Goal: Contribute content

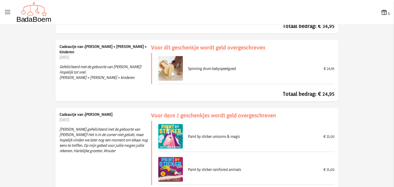
scroll to position [2505, 0]
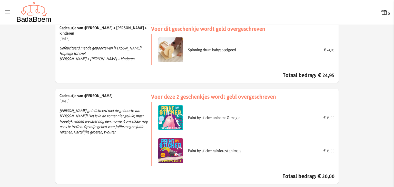
drag, startPoint x: 114, startPoint y: 127, endPoint x: 117, endPoint y: 100, distance: 27.3
click at [117, 100] on div "Cadeautje van :Wouter [DATE] Van harte gefeliciteerd met de geboorte van [PERSO…" at bounding box center [105, 136] width 92 height 87
click at [117, 100] on p "[DATE]" at bounding box center [105, 100] width 92 height 5
drag, startPoint x: 106, startPoint y: 125, endPoint x: 114, endPoint y: 97, distance: 29.5
click at [114, 97] on div "Cadeautje van :Wouter [DATE] Van harte gefeliciteerd met de geboorte van [PERSO…" at bounding box center [105, 136] width 92 height 87
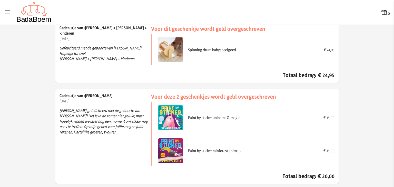
click at [114, 98] on p "[DATE]" at bounding box center [105, 100] width 92 height 5
click at [102, 131] on p "[PERSON_NAME] gefeliciteerd met de geboorte van [PERSON_NAME]! Het is in de zom…" at bounding box center [105, 121] width 92 height 35
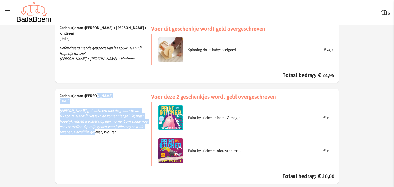
drag, startPoint x: 100, startPoint y: 122, endPoint x: 98, endPoint y: 94, distance: 28.8
click at [98, 94] on div "Cadeautje van :Wouter [DATE] Van harte gefeliciteerd met de geboorte van [PERSO…" at bounding box center [105, 136] width 92 height 87
click at [98, 104] on p "[PERSON_NAME] gefeliciteerd met de geboorte van [PERSON_NAME]! Het is in de zom…" at bounding box center [105, 121] width 92 height 35
drag, startPoint x: 98, startPoint y: 102, endPoint x: 95, endPoint y: 132, distance: 29.9
click at [95, 132] on p "[PERSON_NAME] gefeliciteerd met de geboorte van [PERSON_NAME]! Het is in de zom…" at bounding box center [105, 121] width 92 height 35
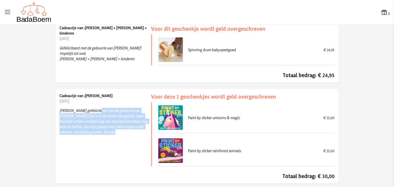
click at [95, 131] on p "[PERSON_NAME] gefeliciteerd met de geboorte van [PERSON_NAME]! Het is in de zom…" at bounding box center [105, 121] width 92 height 35
click at [94, 107] on p "[PERSON_NAME] gefeliciteerd met de geboorte van [PERSON_NAME]! Het is in de zom…" at bounding box center [105, 121] width 92 height 35
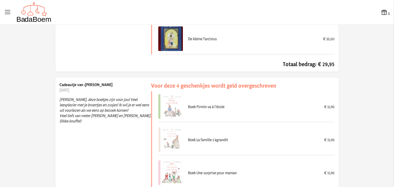
scroll to position [216, 0]
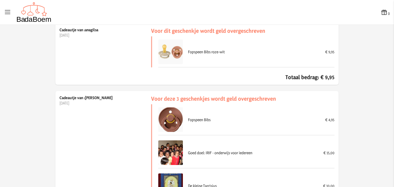
click at [7, 11] on icon at bounding box center [7, 12] width 7 height 7
click at [1, 1] on input "checkbox" at bounding box center [0, 0] width 1 height 1
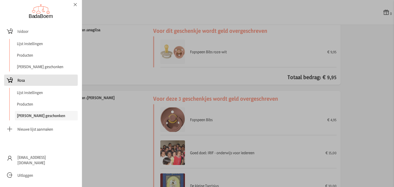
click at [24, 78] on span "Rosa" at bounding box center [20, 80] width 7 height 5
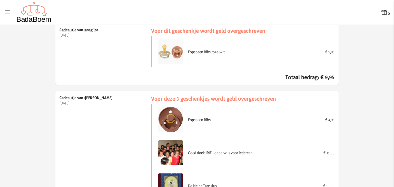
checkbox input "false"
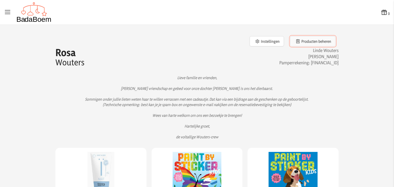
click at [305, 43] on button "Producten beheren" at bounding box center [312, 41] width 45 height 10
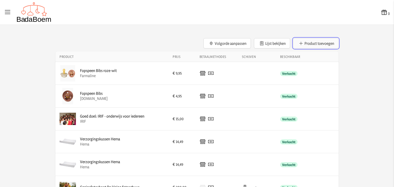
click at [309, 39] on button "Product toevoegen" at bounding box center [315, 43] width 45 height 10
click at [322, 42] on button "Product toevoegen" at bounding box center [315, 43] width 45 height 10
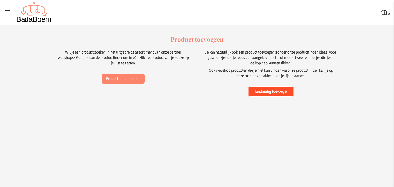
click at [274, 96] on button "Handmatig toevoegen" at bounding box center [271, 92] width 44 height 10
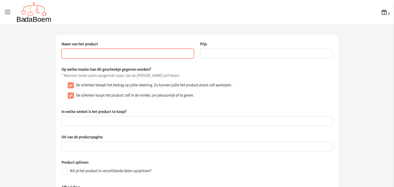
click at [165, 53] on input "Naam van het product" at bounding box center [128, 54] width 132 height 10
type input "Gezinsfotoshoot De Fotoschuur"
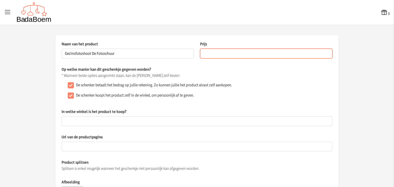
click at [230, 55] on input "Prijs" at bounding box center [266, 54] width 132 height 10
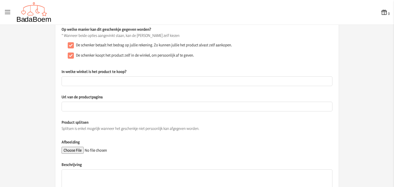
scroll to position [43, 0]
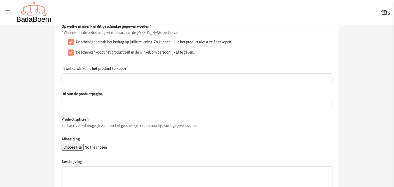
type input "150"
click at [79, 146] on input "Afbeelding" at bounding box center [97, 147] width 70 height 7
type input "C:\fakepath\Xanne-6673.webp"
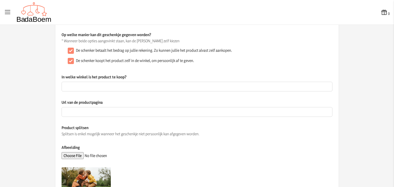
scroll to position [28, 0]
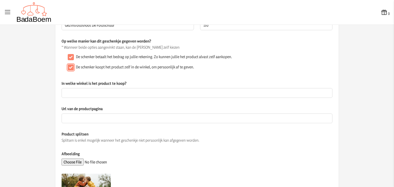
click at [71, 65] on input "De schenker koopt het product zelf in de winkel, om persoonlijk af te geven." at bounding box center [71, 67] width 6 height 6
checkbox input "false"
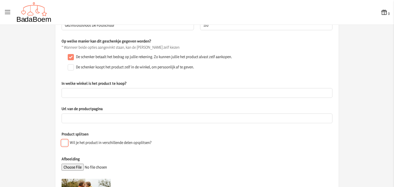
click at [63, 141] on input "Wil je het product in verschillende delen opsplitsen?" at bounding box center [65, 143] width 6 height 6
checkbox input "true"
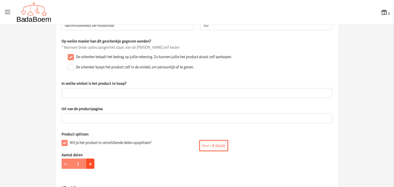
click at [89, 163] on span "+" at bounding box center [90, 164] width 3 height 8
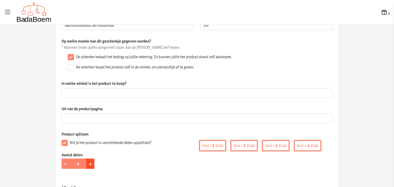
click at [89, 163] on span "+" at bounding box center [90, 164] width 3 height 8
type input "6"
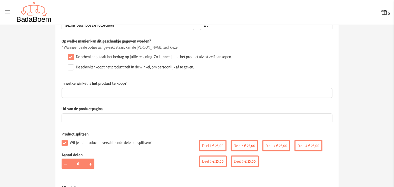
scroll to position [0, 0]
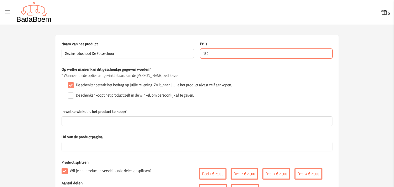
click at [215, 52] on input "150" at bounding box center [266, 54] width 132 height 10
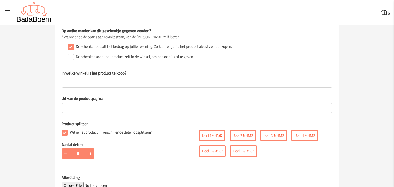
scroll to position [39, 0]
type input "250"
click at [86, 154] on button "+" at bounding box center [90, 153] width 8 height 10
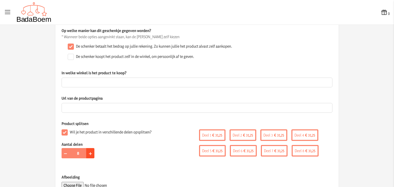
click at [86, 154] on button "+" at bounding box center [90, 153] width 8 height 10
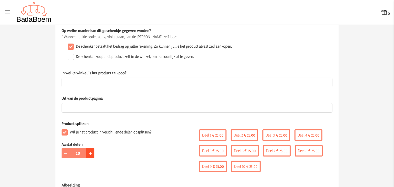
click at [86, 154] on button "+" at bounding box center [90, 153] width 8 height 10
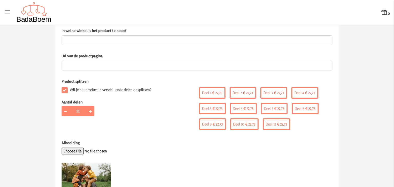
scroll to position [81, 0]
click at [89, 112] on span "+" at bounding box center [90, 111] width 3 height 8
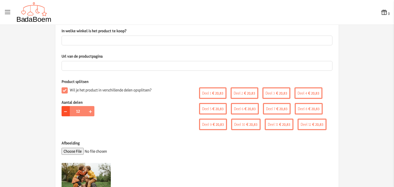
click at [62, 110] on button "−" at bounding box center [66, 111] width 8 height 10
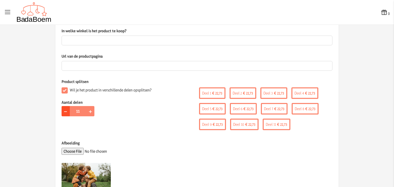
click at [62, 110] on button "−" at bounding box center [66, 111] width 8 height 10
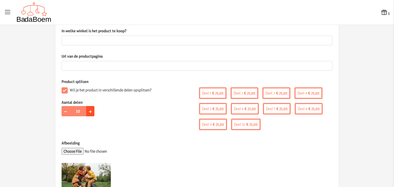
click at [89, 111] on span "+" at bounding box center [90, 111] width 3 height 8
type input "11"
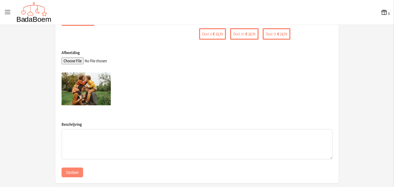
scroll to position [172, 0]
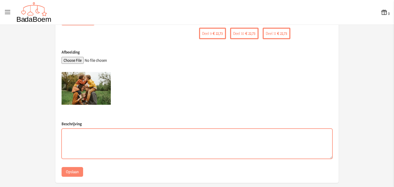
click at [122, 148] on textarea "Beschrijving" at bounding box center [197, 144] width 271 height 30
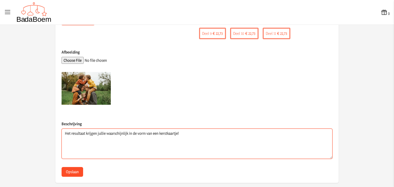
type textarea "Het resultaat krijgen jullie waarschijnlijk in de vorm van een kerstkaartje!"
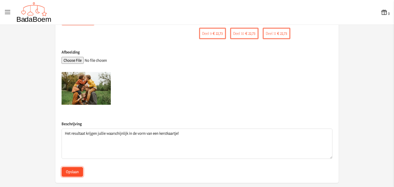
click at [71, 170] on button "Opslaan" at bounding box center [73, 172] width 22 height 10
